Goal: Navigation & Orientation: Find specific page/section

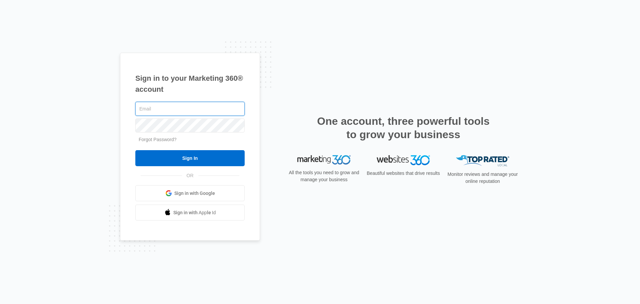
type input "[EMAIL_ADDRESS][DOMAIN_NAME]"
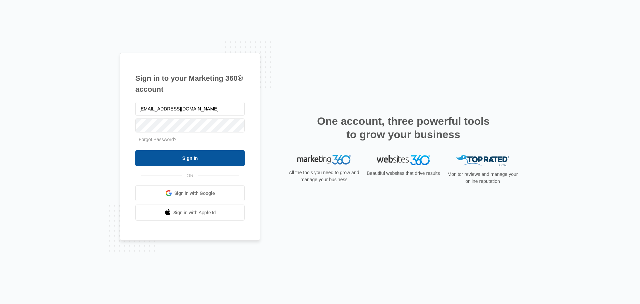
click at [188, 156] on input "Sign In" at bounding box center [189, 158] width 109 height 16
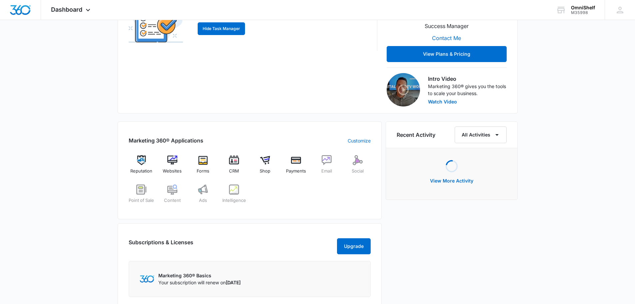
scroll to position [167, 0]
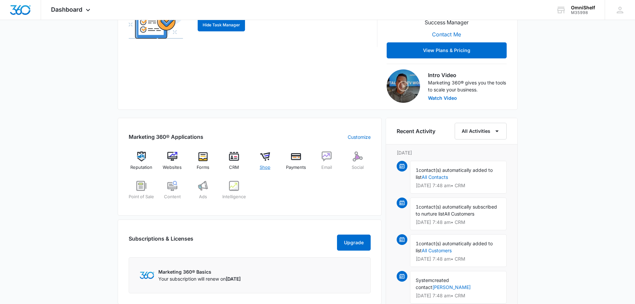
click at [269, 168] on span "Shop" at bounding box center [265, 167] width 11 height 7
